Goal: Task Accomplishment & Management: Manage account settings

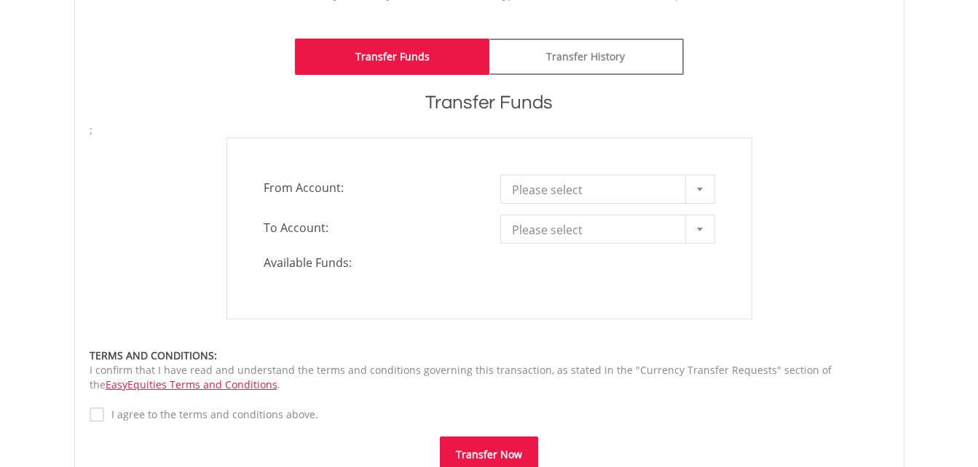
scroll to position [362, 0]
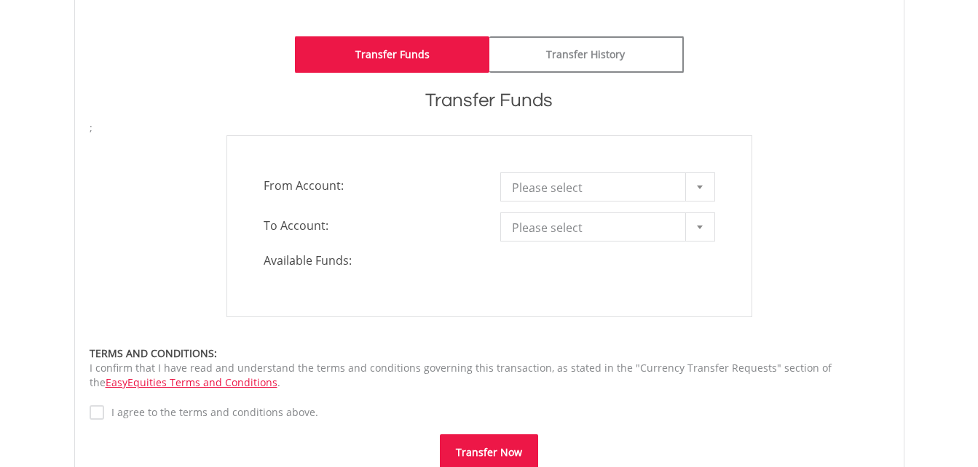
click at [584, 205] on div "**********" at bounding box center [489, 226] width 526 height 182
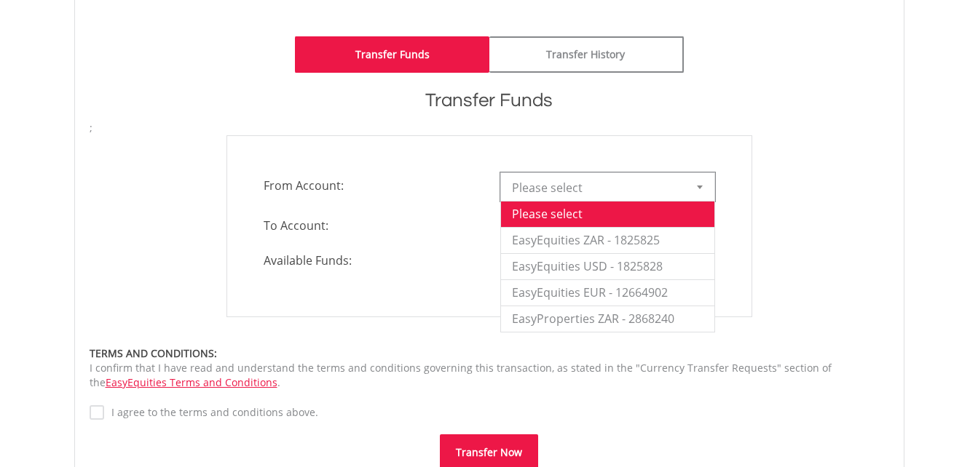
click at [584, 199] on span "Please select" at bounding box center [597, 187] width 170 height 29
click at [642, 242] on li "EasyEquities ZAR - 1825825" at bounding box center [607, 240] width 213 height 26
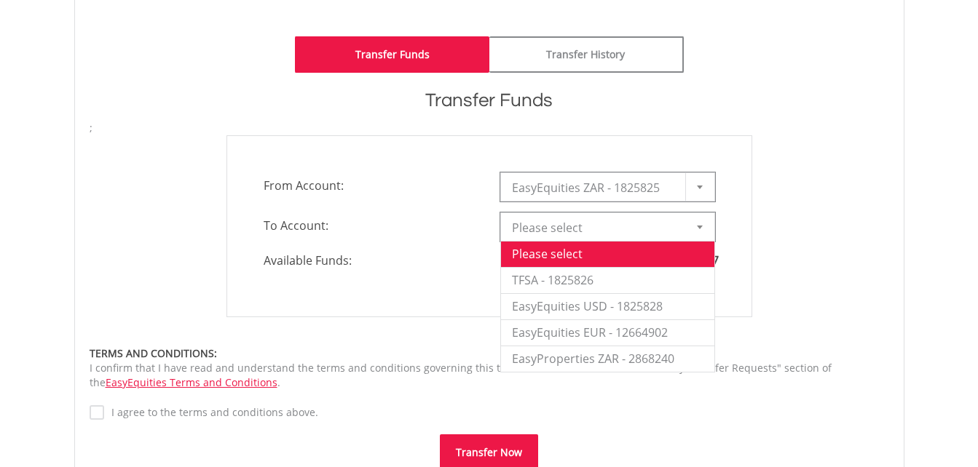
click at [610, 226] on span "Please select" at bounding box center [597, 227] width 170 height 29
click at [610, 358] on li "EasyProperties ZAR - 2868240" at bounding box center [607, 359] width 213 height 26
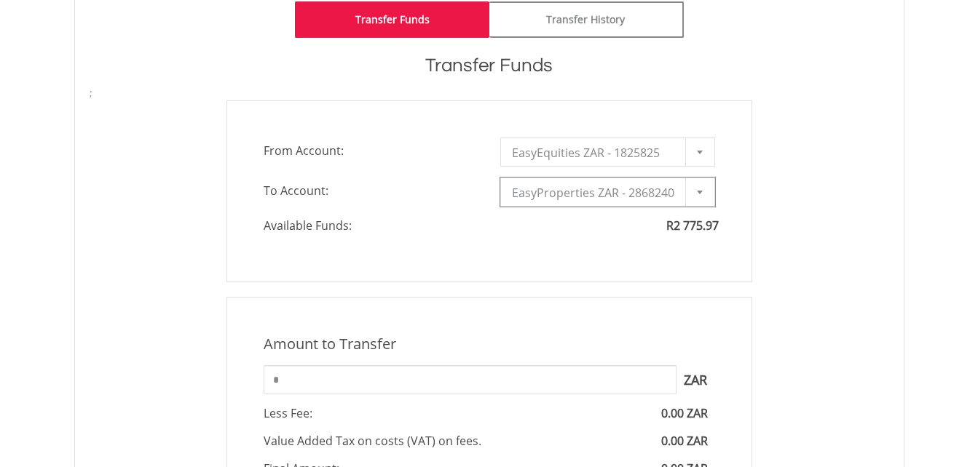
scroll to position [390, 0]
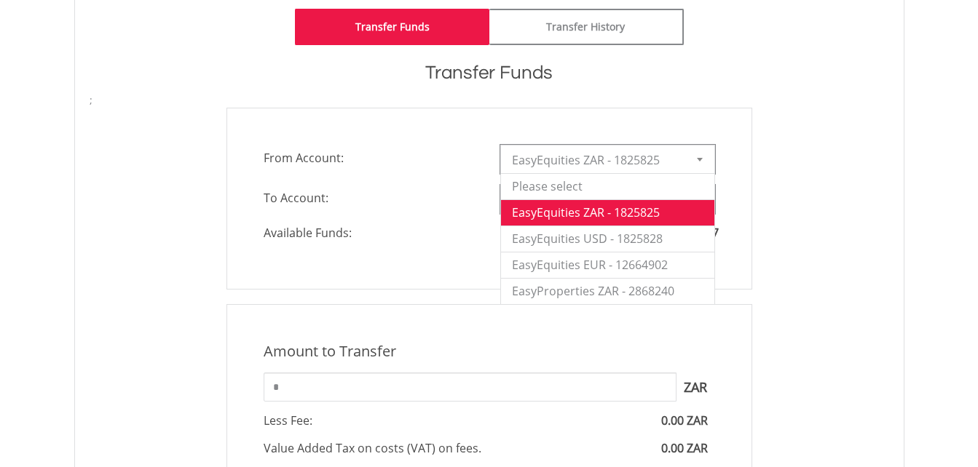
click at [581, 169] on span "EasyEquities ZAR - 1825825" at bounding box center [597, 160] width 170 height 29
click at [610, 210] on li "EasyEquities ZAR - 1825825" at bounding box center [607, 212] width 213 height 26
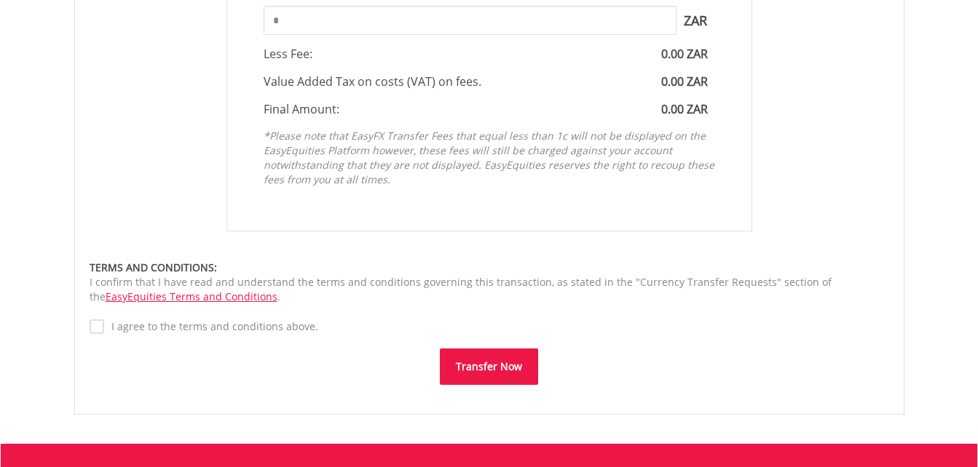
scroll to position [673, 0]
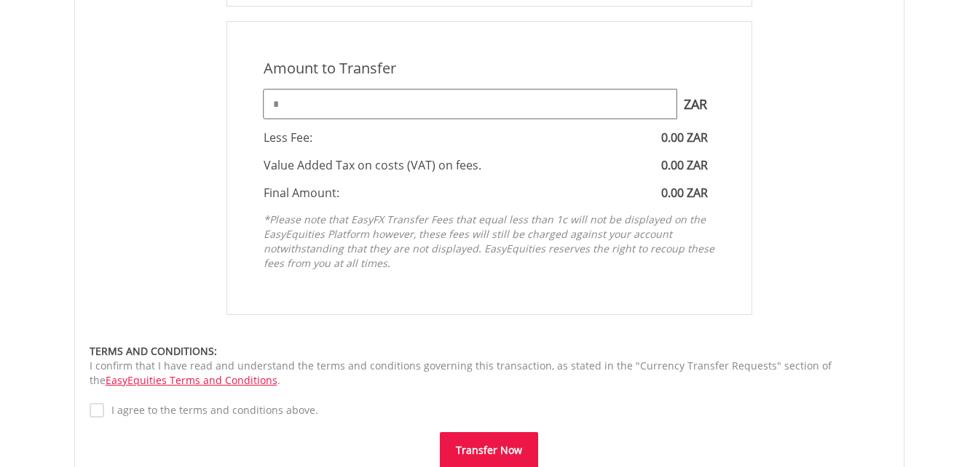
click at [482, 107] on input "*" at bounding box center [469, 104] width 413 height 29
type input "*"
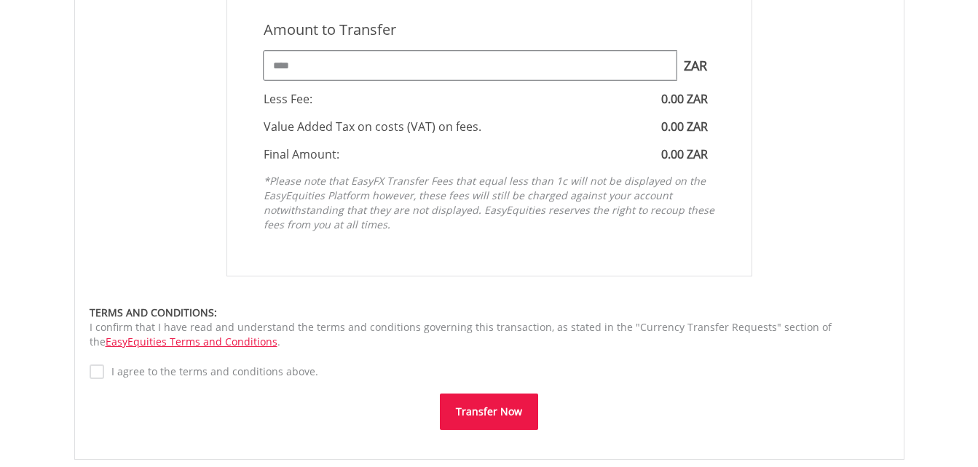
scroll to position [729, 0]
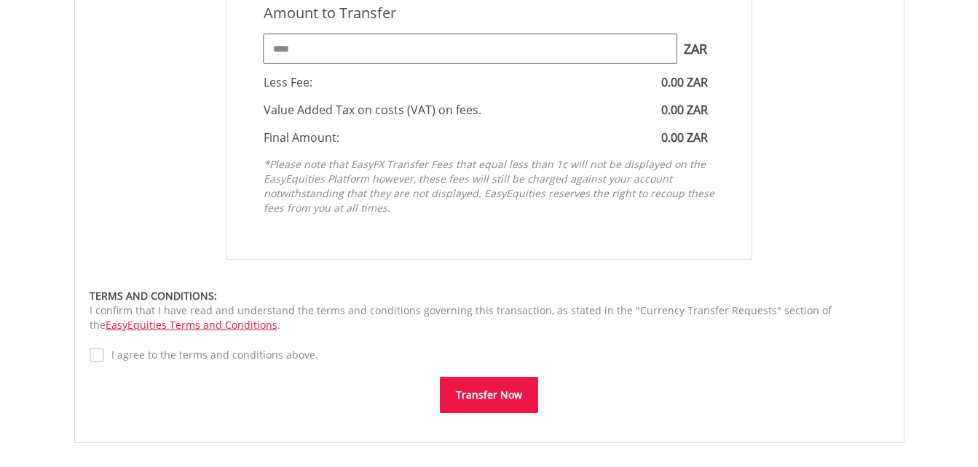
type input "****"
click at [104, 361] on label "I agree to the terms and conditions above." at bounding box center [211, 355] width 214 height 15
click at [104, 362] on label "I agree to the terms and conditions above." at bounding box center [211, 355] width 214 height 15
click at [513, 378] on button "Transfer Now" at bounding box center [489, 395] width 98 height 36
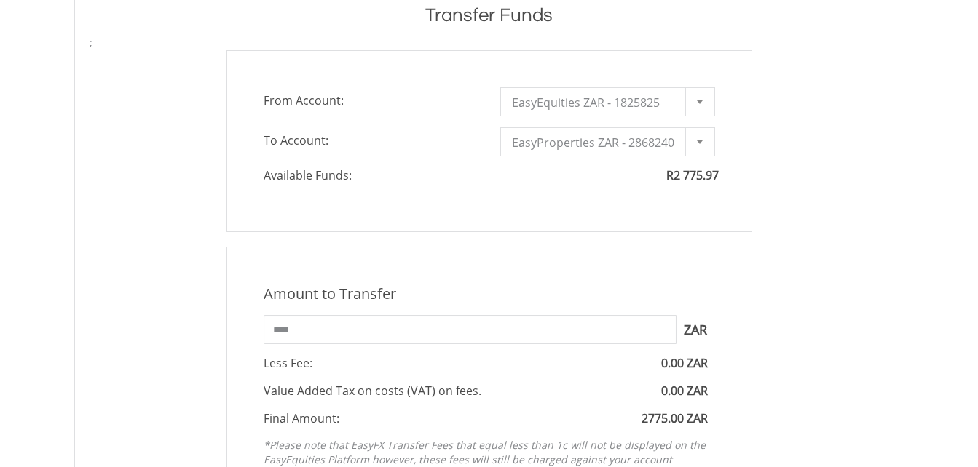
scroll to position [435, 0]
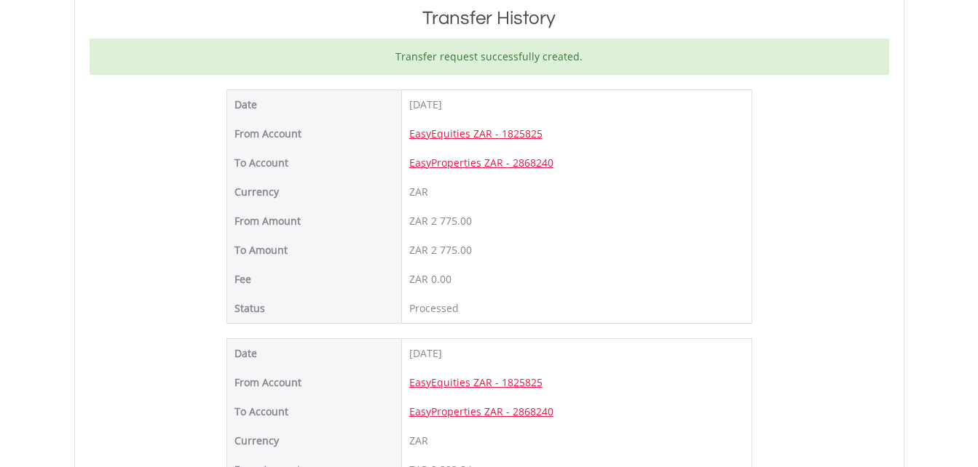
scroll to position [491, 0]
